Goal: Communication & Community: Answer question/provide support

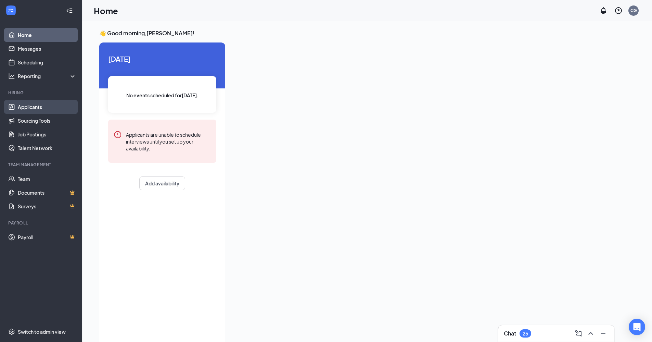
click at [24, 104] on link "Applicants" at bounding box center [47, 107] width 59 height 14
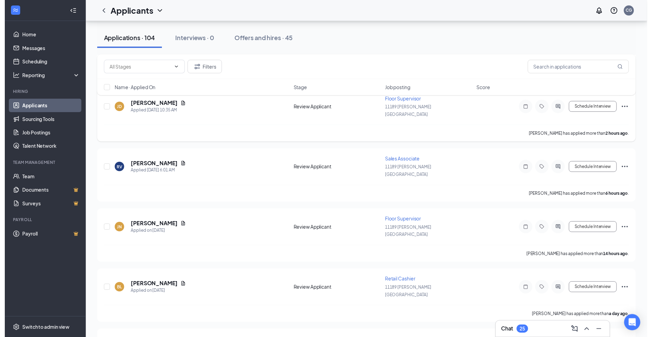
scroll to position [205, 0]
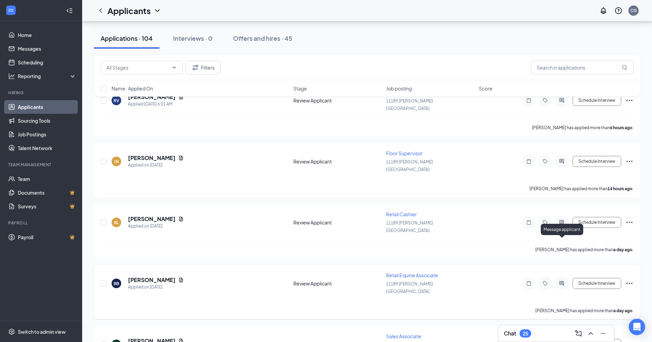
click at [318, 281] on icon "ActiveChat" at bounding box center [562, 283] width 8 height 5
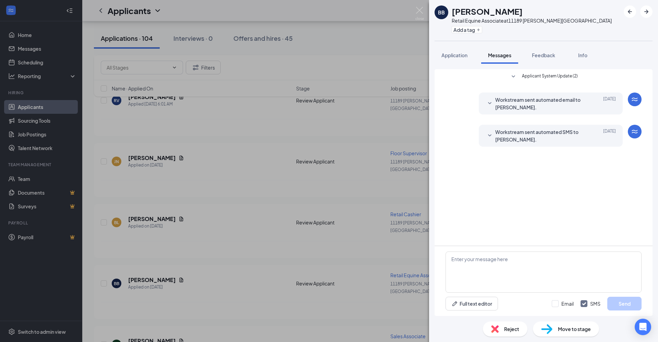
click at [318, 36] on div "BB [PERSON_NAME] Retail Equine Associate at [STREET_ADDRESS][PERSON_NAME] Add a…" at bounding box center [329, 171] width 658 height 342
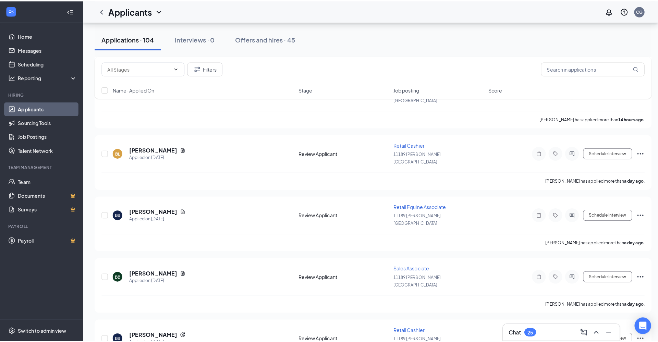
scroll to position [308, 0]
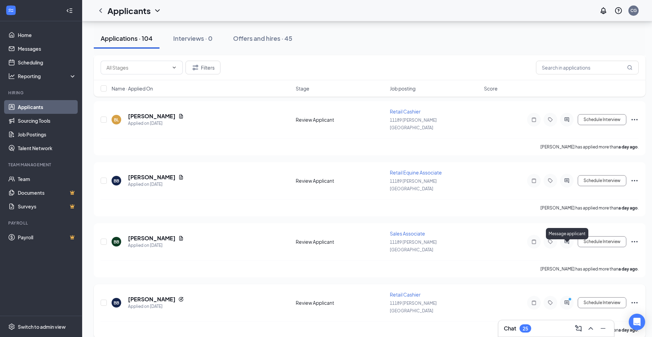
click at [318, 297] on icon "PrimaryDot" at bounding box center [571, 299] width 8 height 5
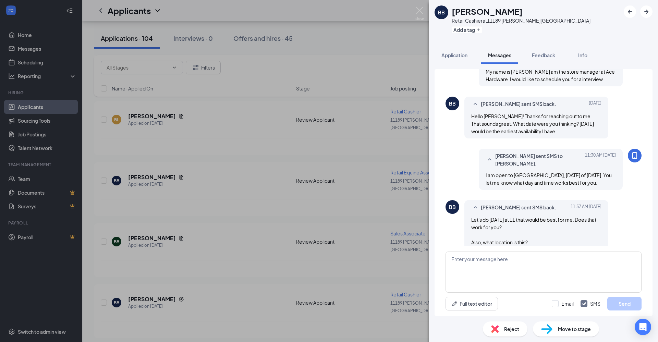
scroll to position [122, 0]
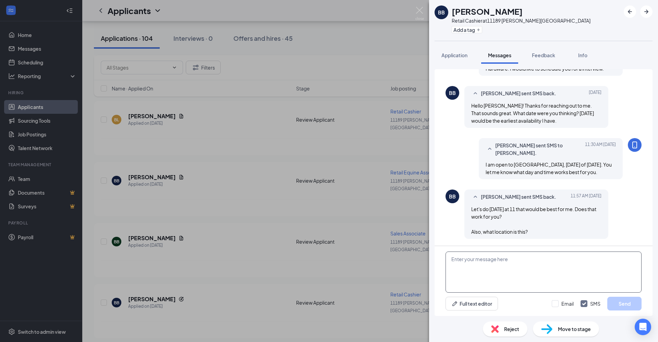
click at [318, 266] on textarea at bounding box center [543, 271] width 196 height 41
click at [318, 261] on textarea "11 [DATE] works for me. The address is" at bounding box center [543, 271] width 196 height 41
type textarea "11 [DATE] works for me. The address is [STREET_ADDRESS][PERSON_NAME]"
click at [318, 307] on button "Send" at bounding box center [624, 304] width 34 height 14
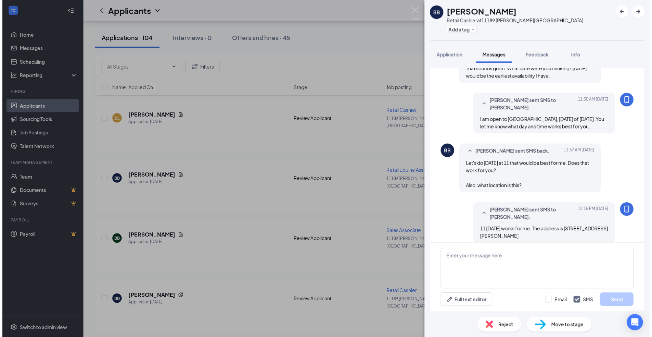
scroll to position [174, 0]
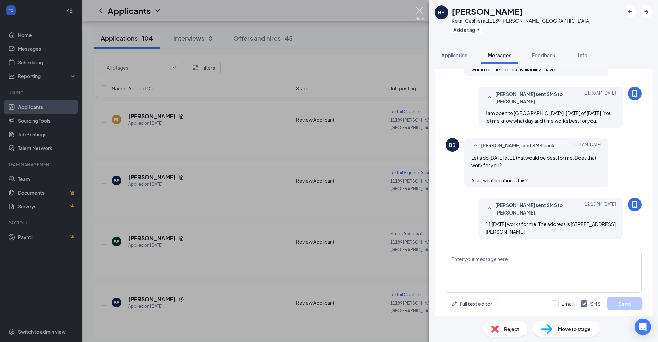
click at [318, 10] on img at bounding box center [419, 13] width 9 height 13
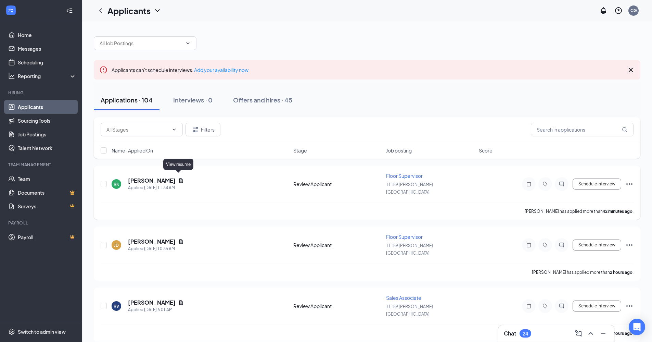
click at [178, 178] on icon "Document" at bounding box center [180, 180] width 5 height 5
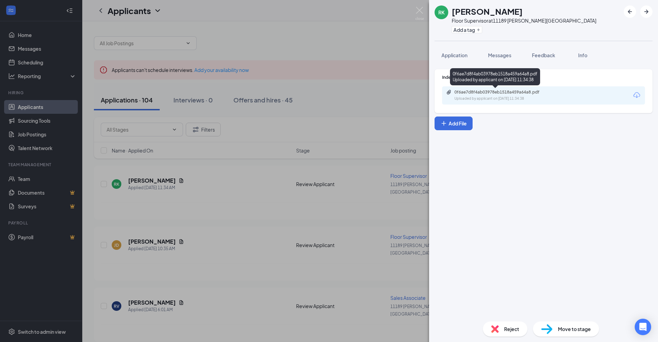
click at [318, 92] on div "0f6ae7d8f4ab03978eb1518a459a64a8.pdf" at bounding box center [502, 91] width 96 height 5
